Goal: Find specific page/section: Find specific page/section

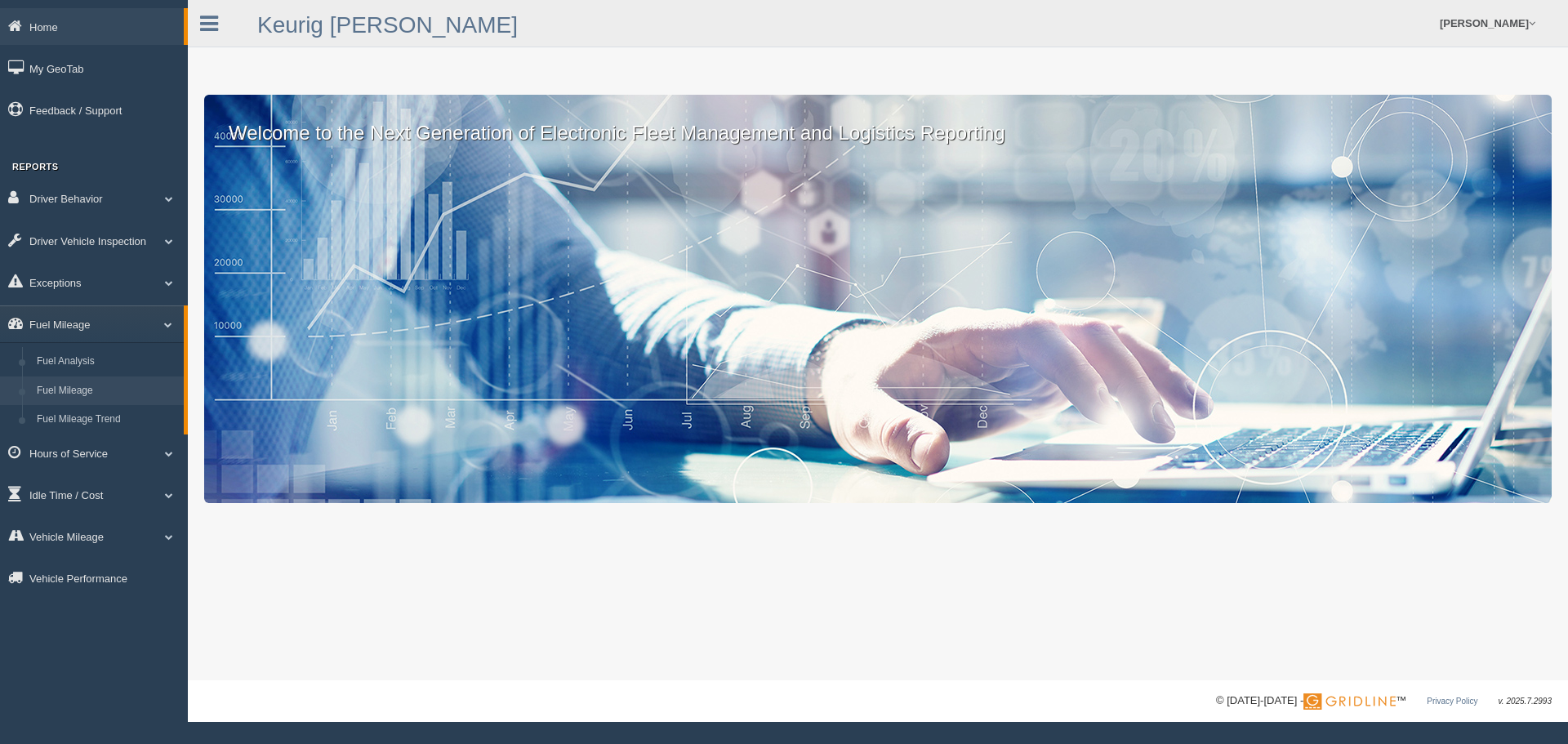
click at [81, 390] on link "Fuel Mileage" at bounding box center [106, 391] width 155 height 29
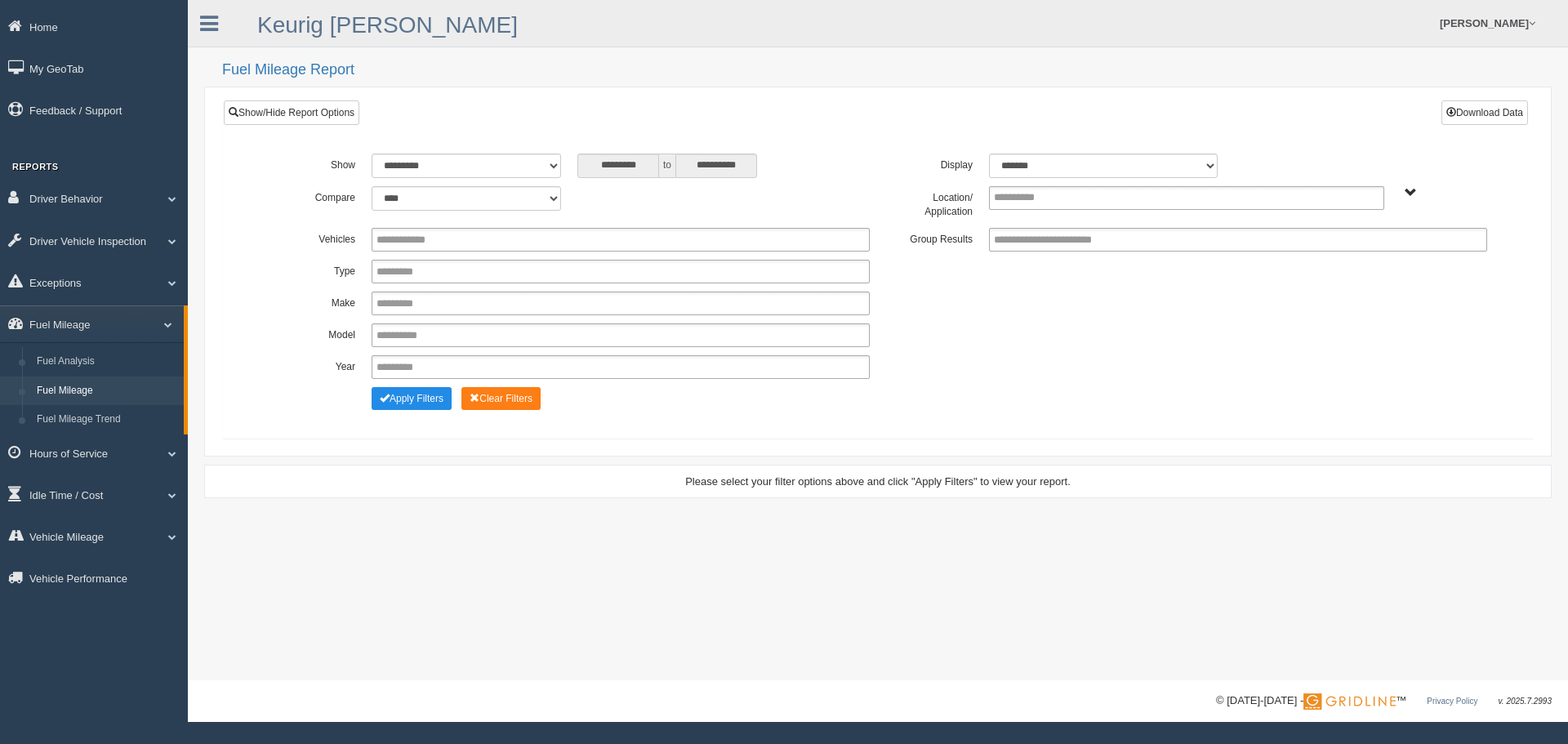
click at [1409, 194] on span "Northlake - OTR" at bounding box center [1411, 193] width 12 height 12
click at [1354, 252] on button "Northlake - OTR" at bounding box center [1356, 251] width 81 height 18
click at [418, 404] on button "Apply Filters" at bounding box center [411, 398] width 80 height 22
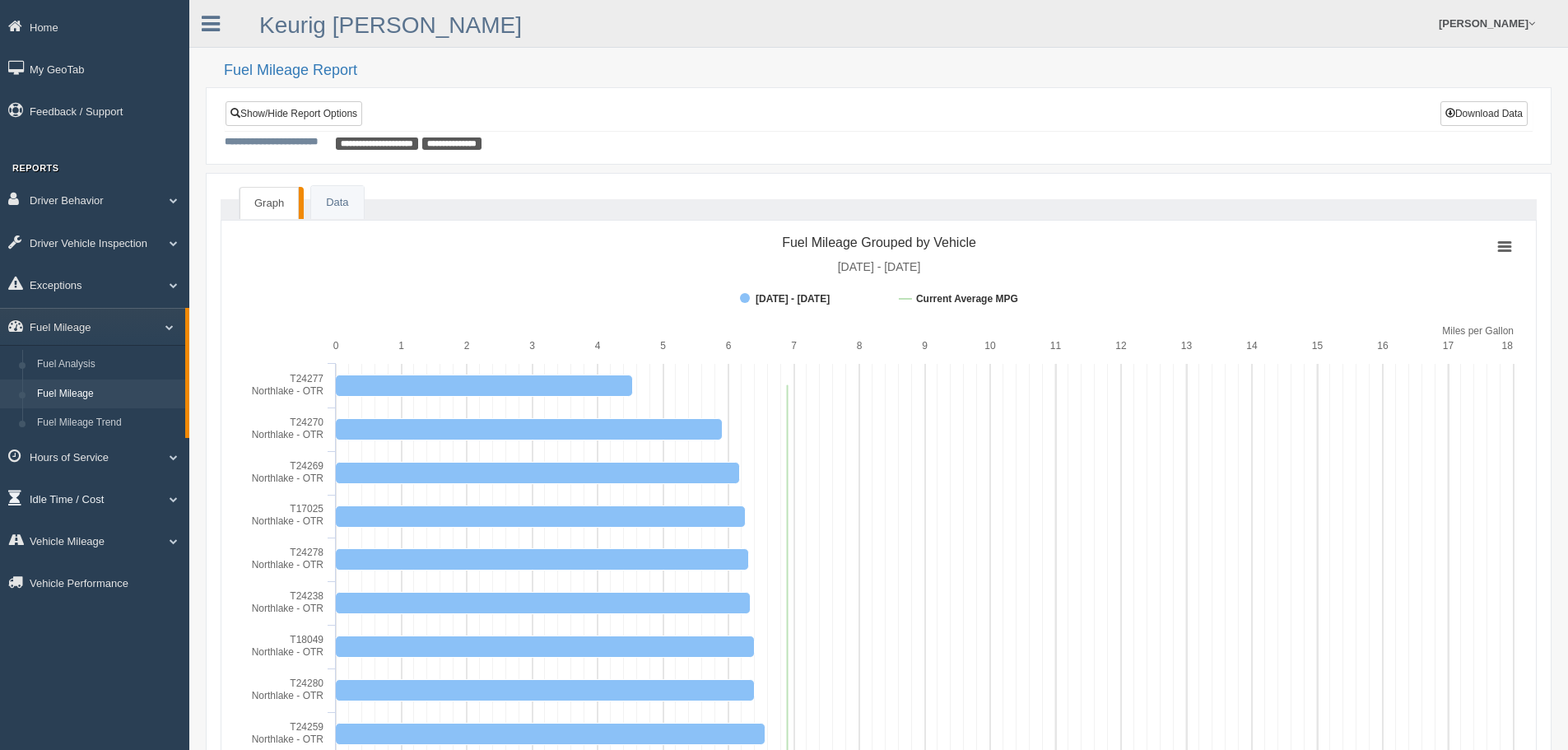
click at [76, 499] on link "Idle Time / Cost" at bounding box center [94, 498] width 189 height 37
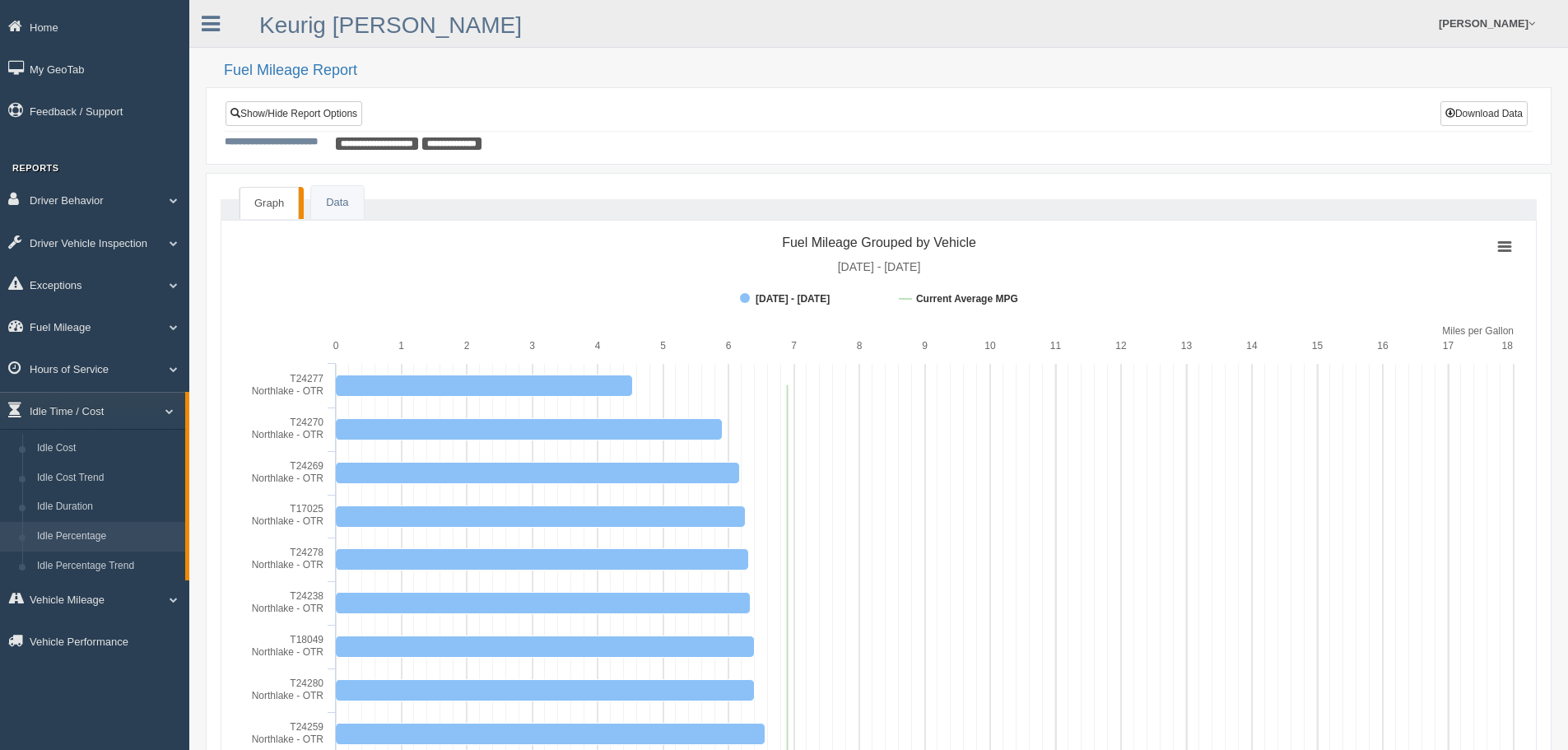
click at [85, 531] on link "Idle Percentage" at bounding box center [107, 537] width 156 height 30
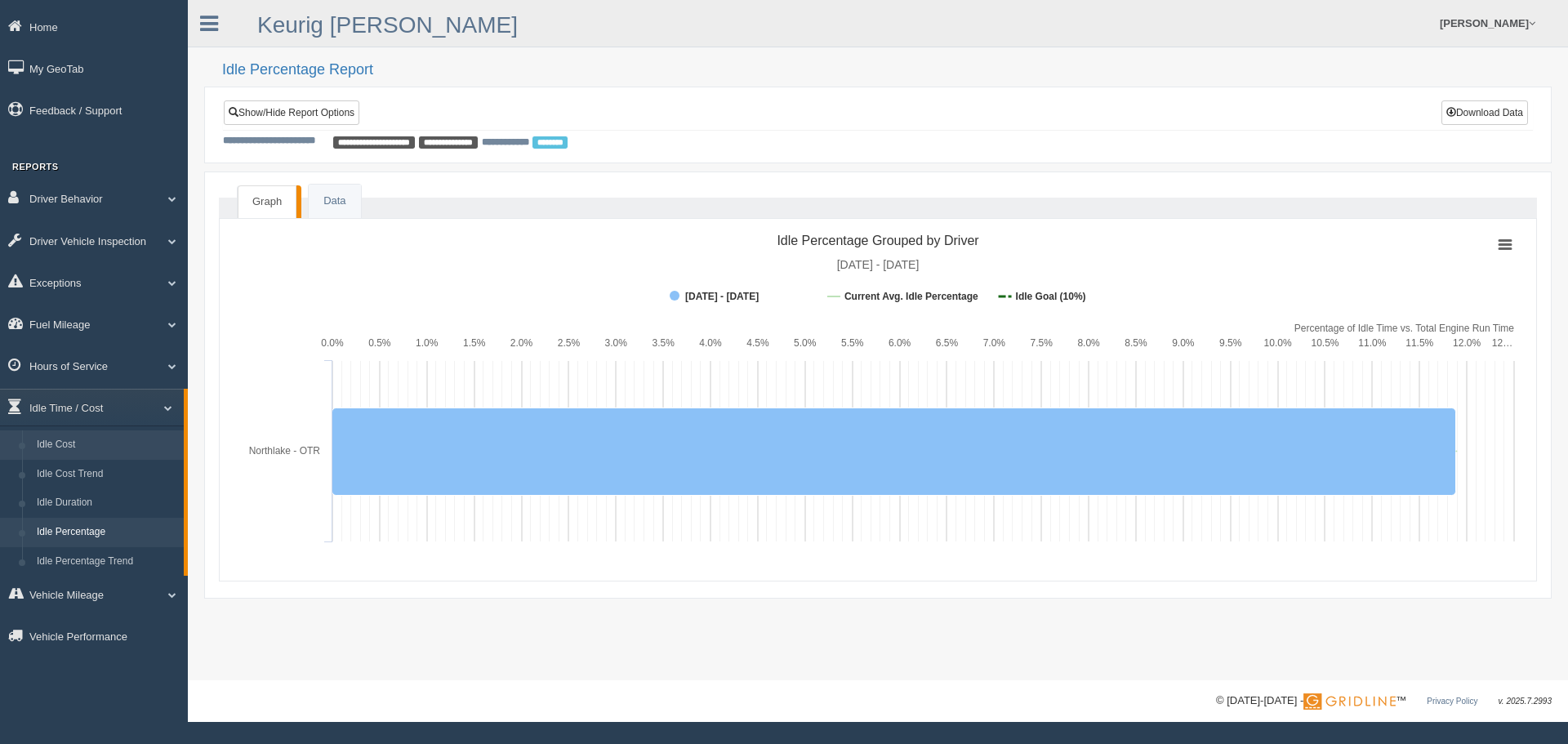
click at [61, 445] on link "Idle Cost" at bounding box center [106, 445] width 155 height 29
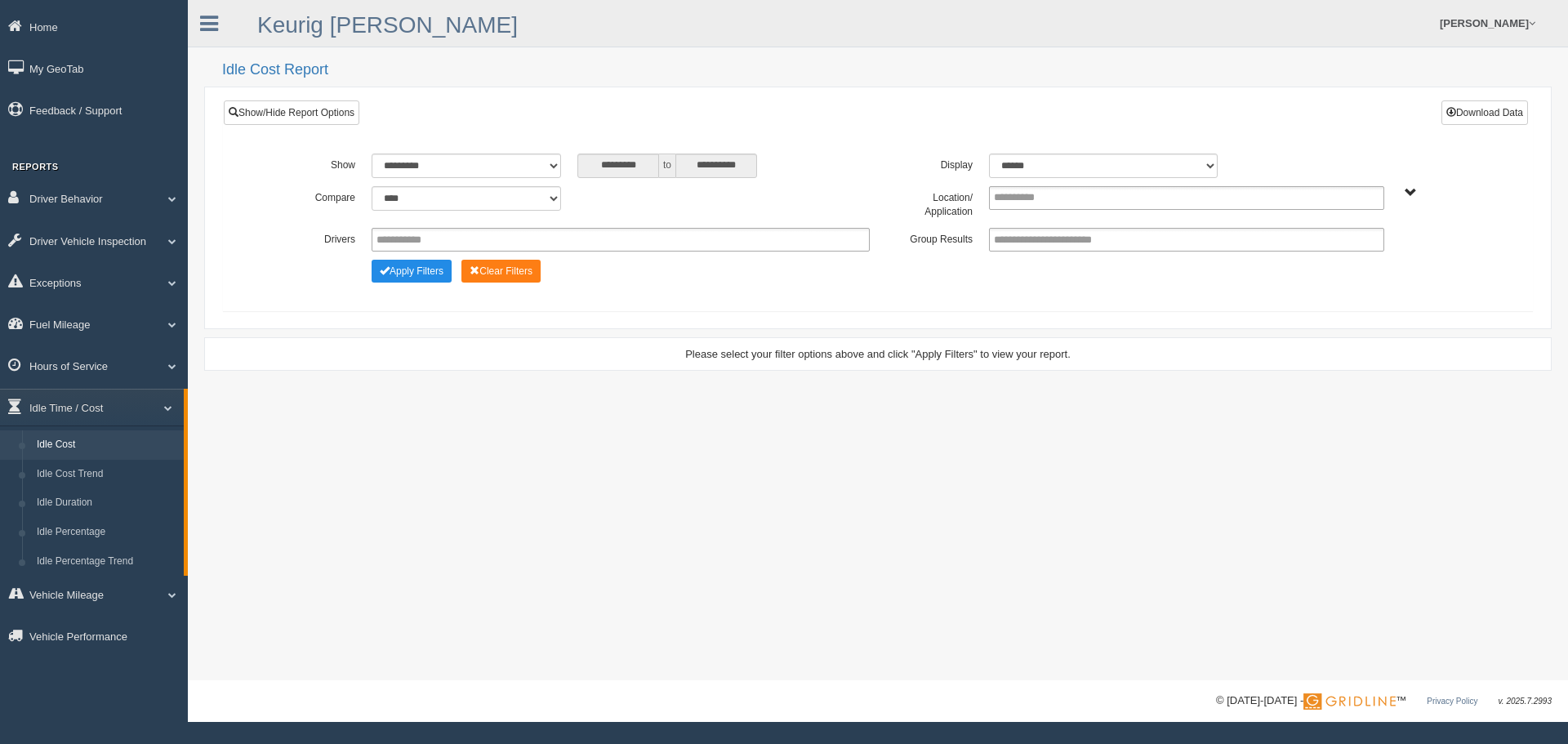
click at [1415, 187] on div "Northlake - OTR" at bounding box center [1444, 192] width 86 height 12
click at [1410, 196] on span "Northlake - OTR" at bounding box center [1411, 193] width 12 height 12
click at [1357, 253] on button "Northlake - OTR" at bounding box center [1356, 251] width 81 height 18
click at [406, 272] on button "Apply Filters" at bounding box center [411, 270] width 80 height 22
